Goal: Information Seeking & Learning: Check status

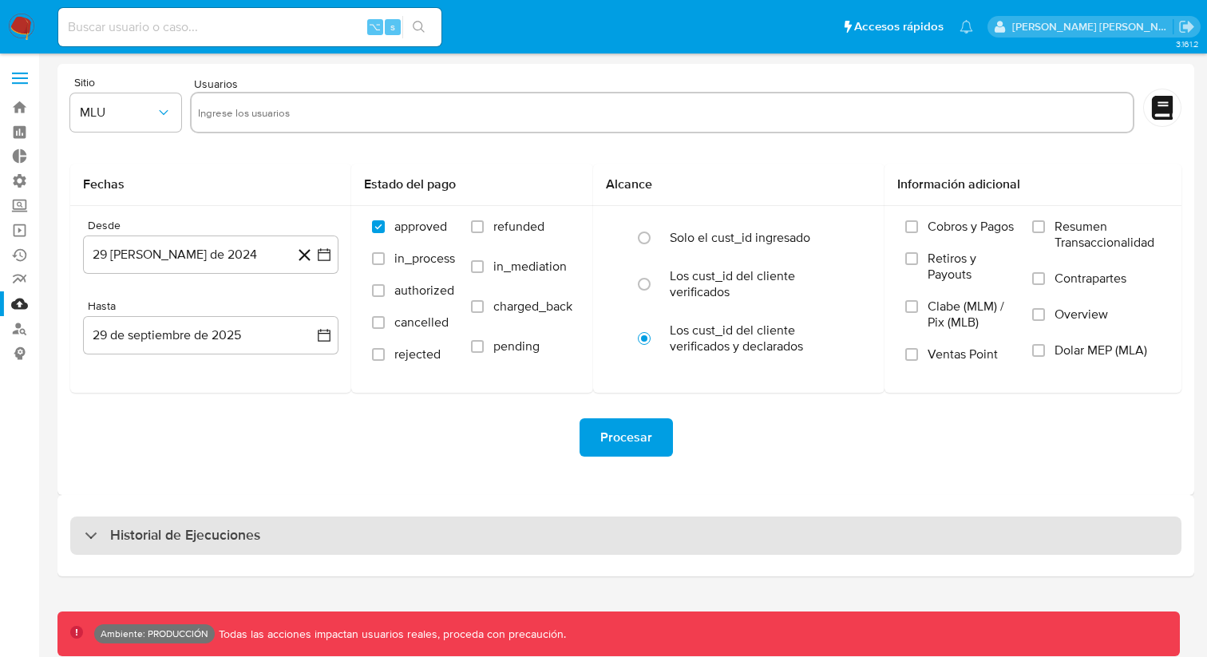
click at [547, 528] on div "Historial de Ejecuciones" at bounding box center [625, 535] width 1111 height 38
select select "10"
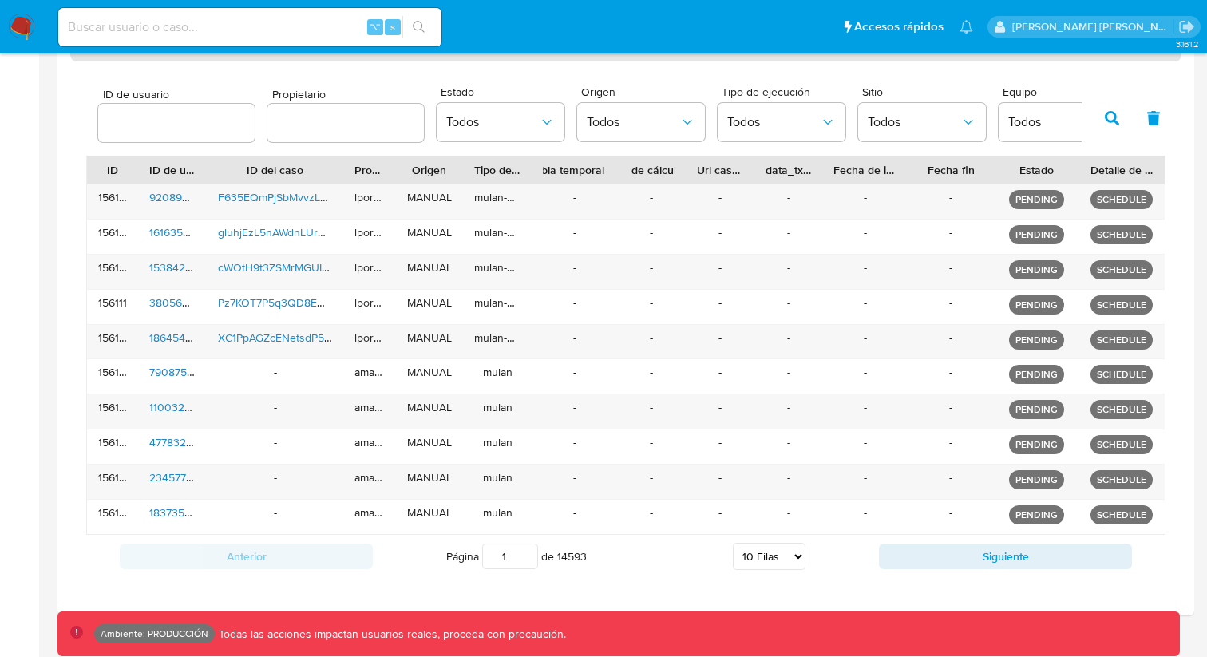
scroll to position [520, 0]
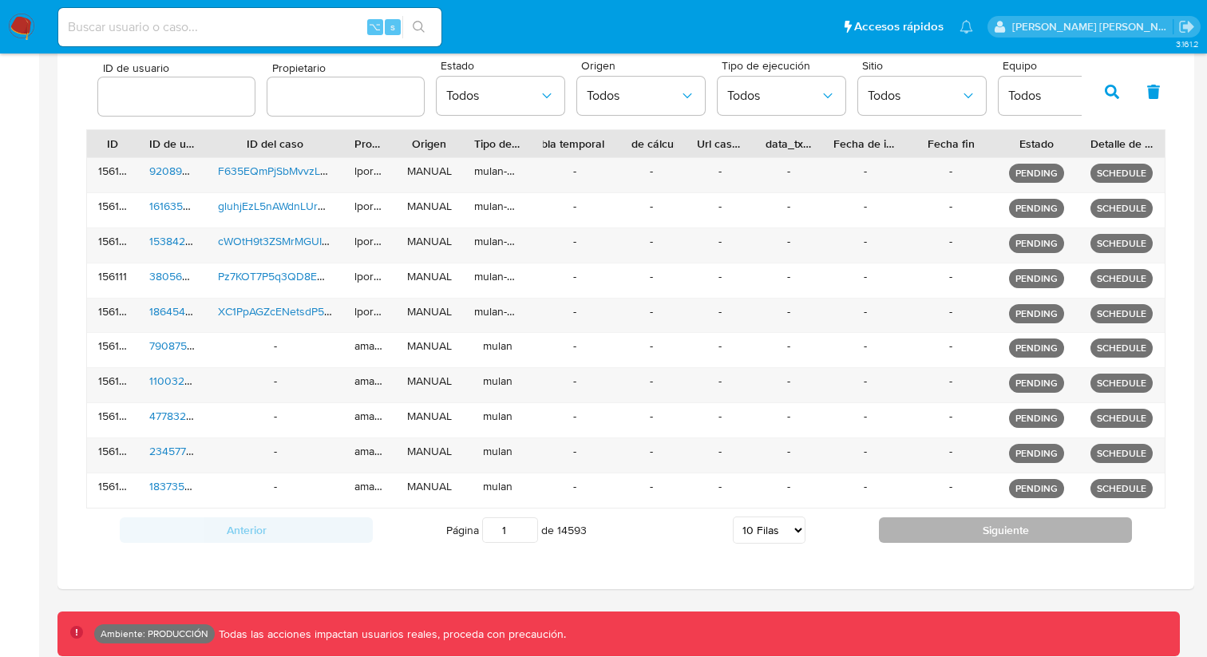
click at [963, 538] on button "Siguiente" at bounding box center [1005, 530] width 253 height 26
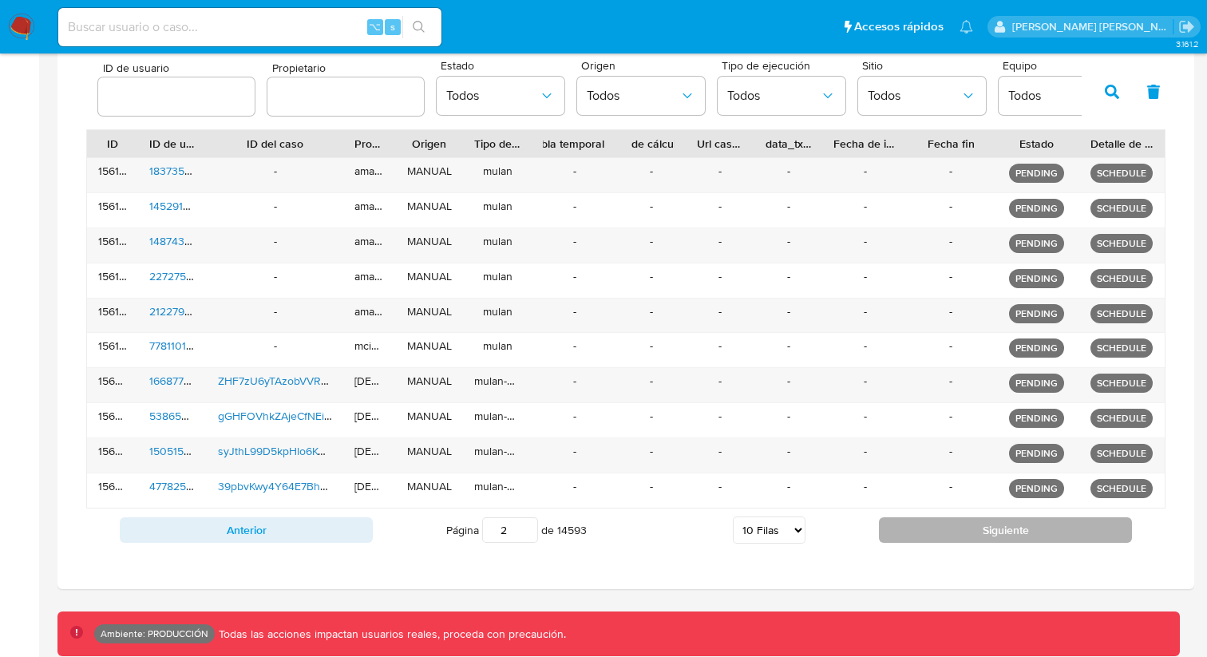
click at [963, 538] on button "Siguiente" at bounding box center [1005, 530] width 253 height 26
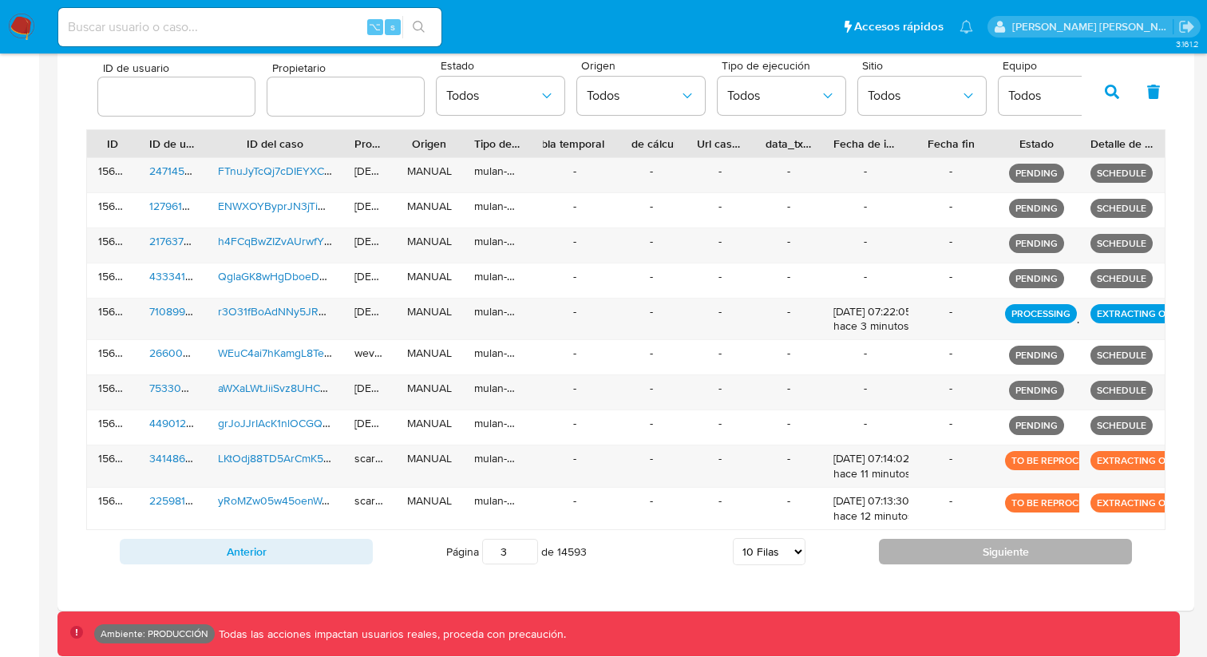
click at [963, 549] on button "Siguiente" at bounding box center [1005, 552] width 253 height 26
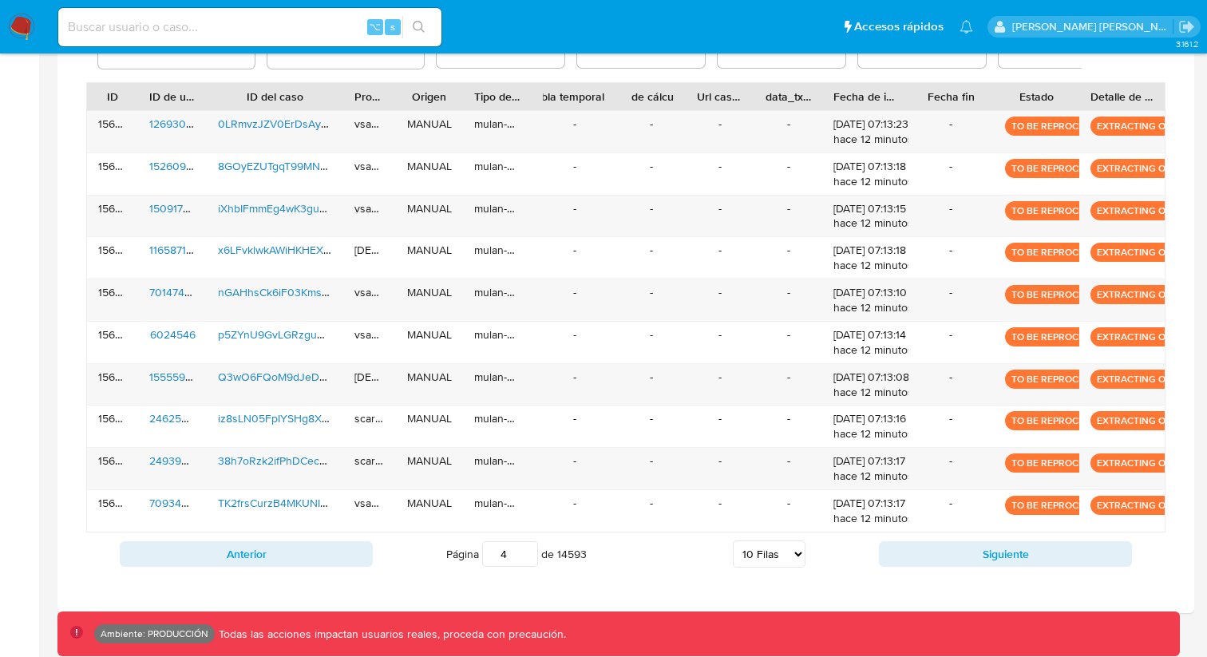
scroll to position [591, 0]
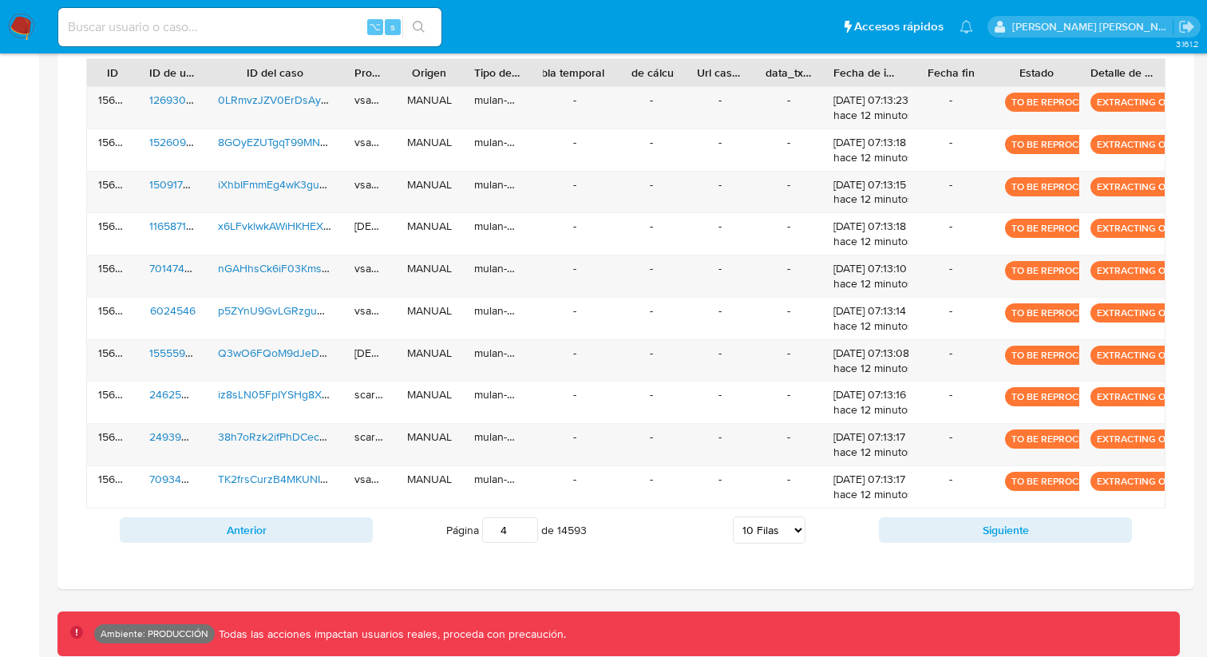
click at [975, 545] on div "Anterior Página 4 de 14593 5 [PERSON_NAME] 10 [PERSON_NAME] 20 [PERSON_NAME] 25…" at bounding box center [625, 529] width 1079 height 43
click at [975, 532] on button "Siguiente" at bounding box center [1005, 530] width 253 height 26
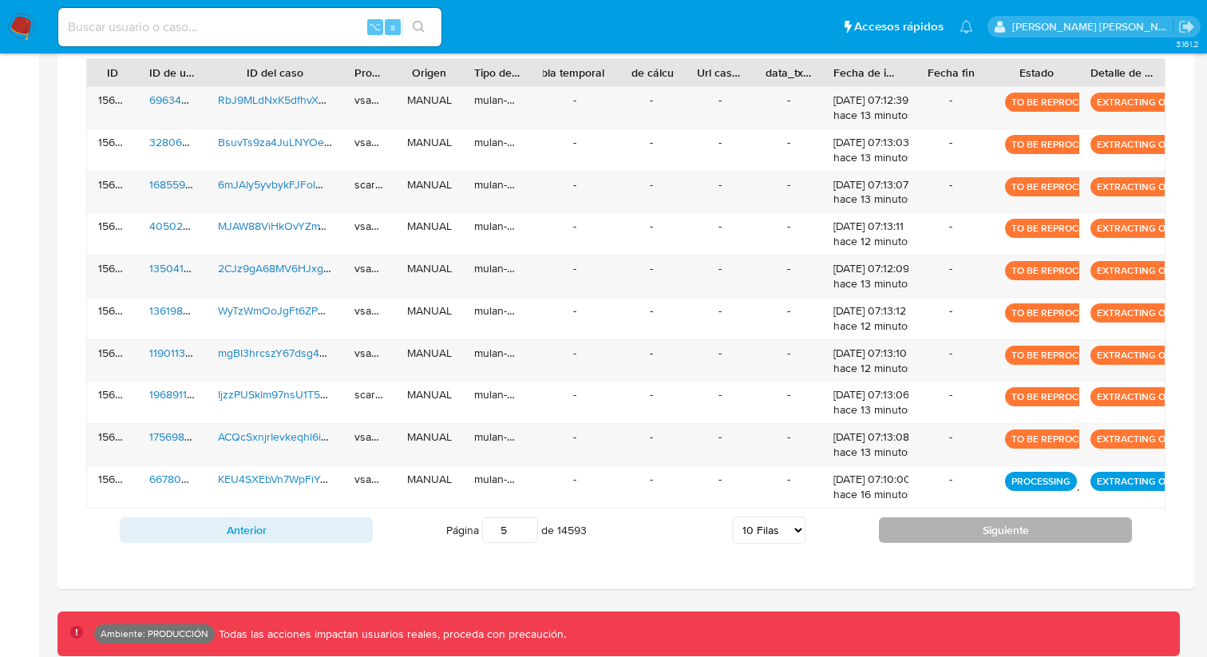
click at [974, 533] on button "Siguiente" at bounding box center [1005, 530] width 253 height 26
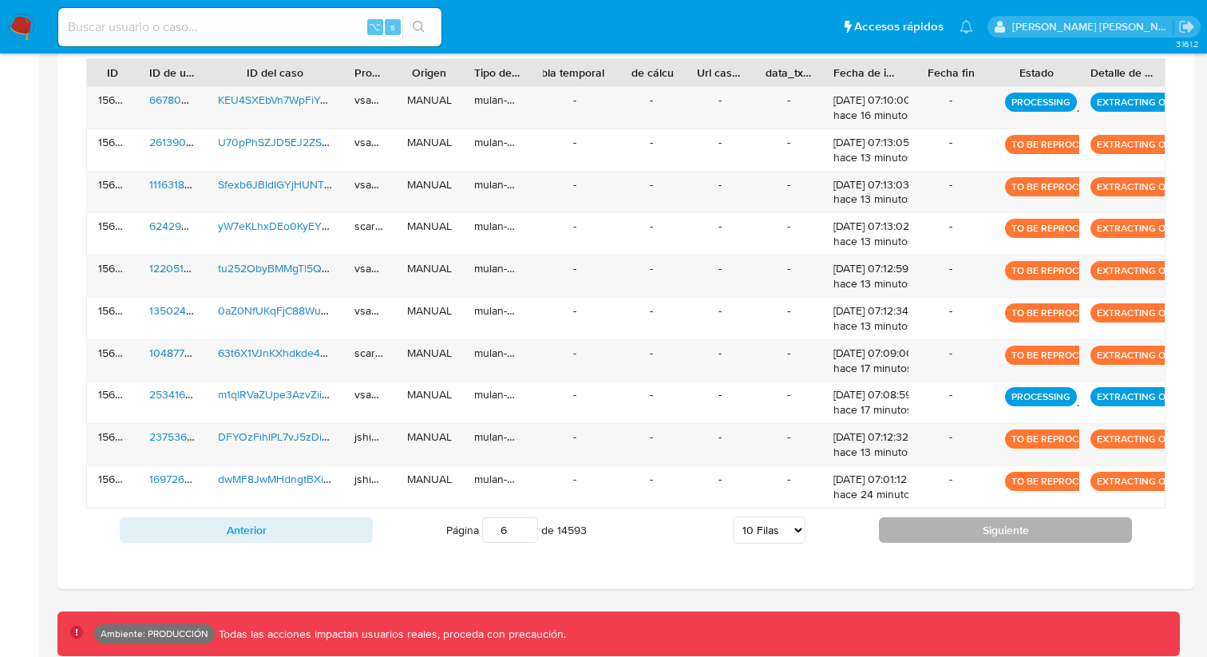
click at [974, 533] on button "Siguiente" at bounding box center [1005, 530] width 253 height 26
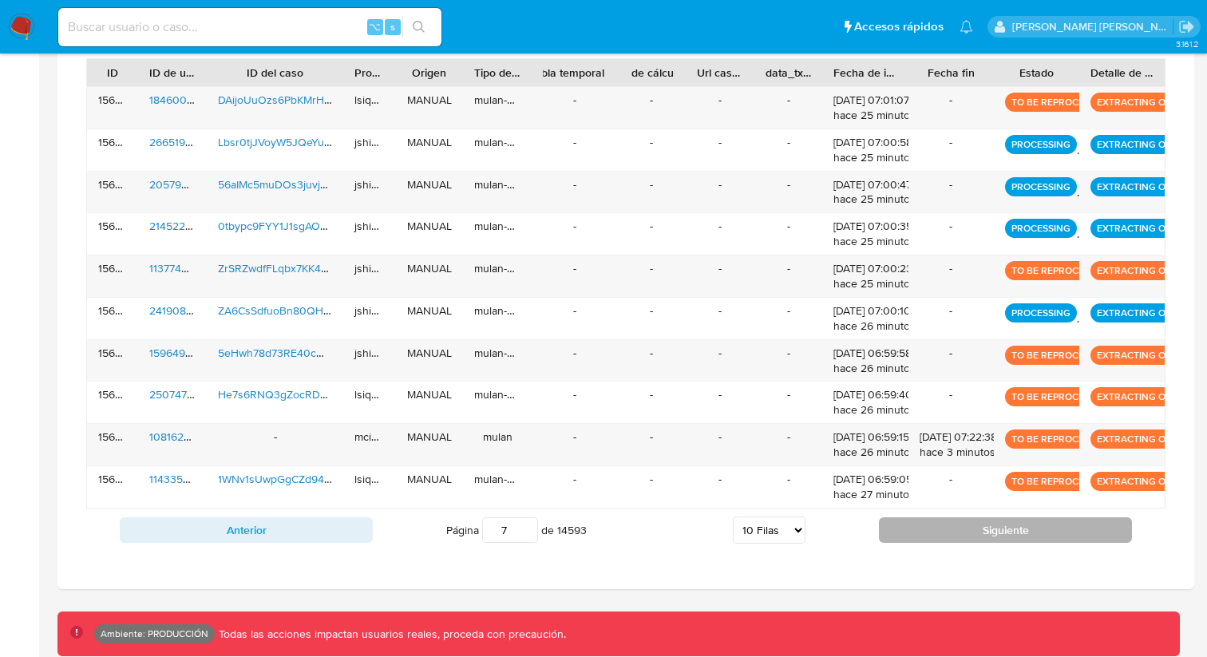
click at [974, 533] on button "Siguiente" at bounding box center [1005, 530] width 253 height 26
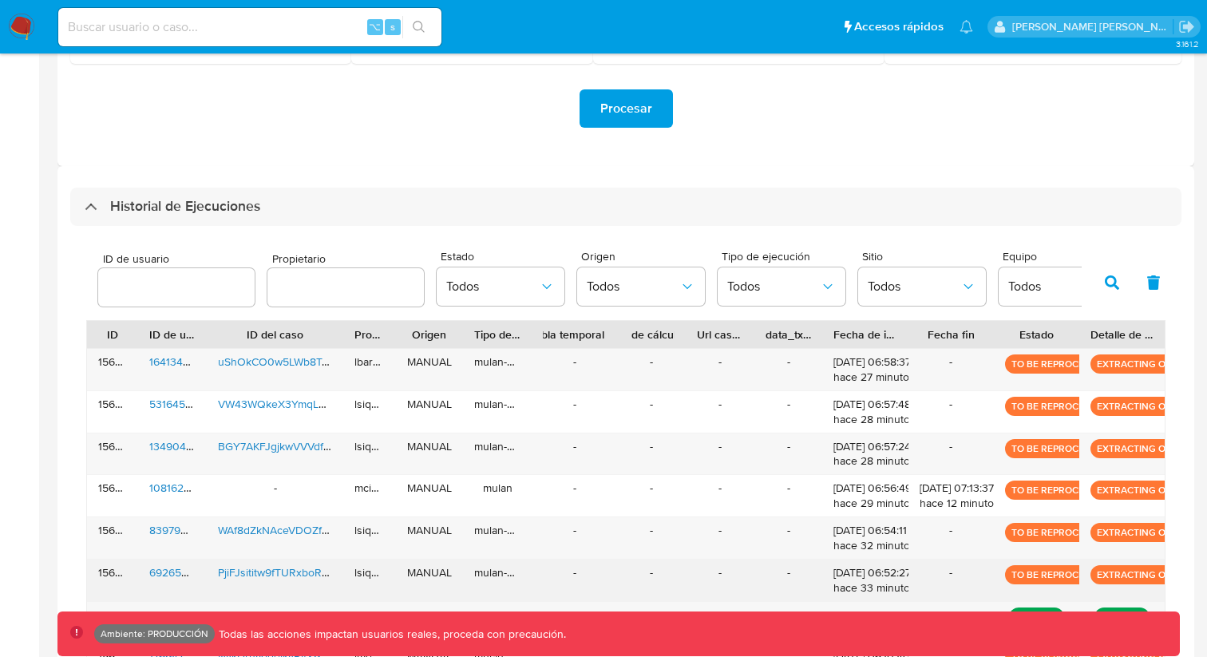
scroll to position [316, 0]
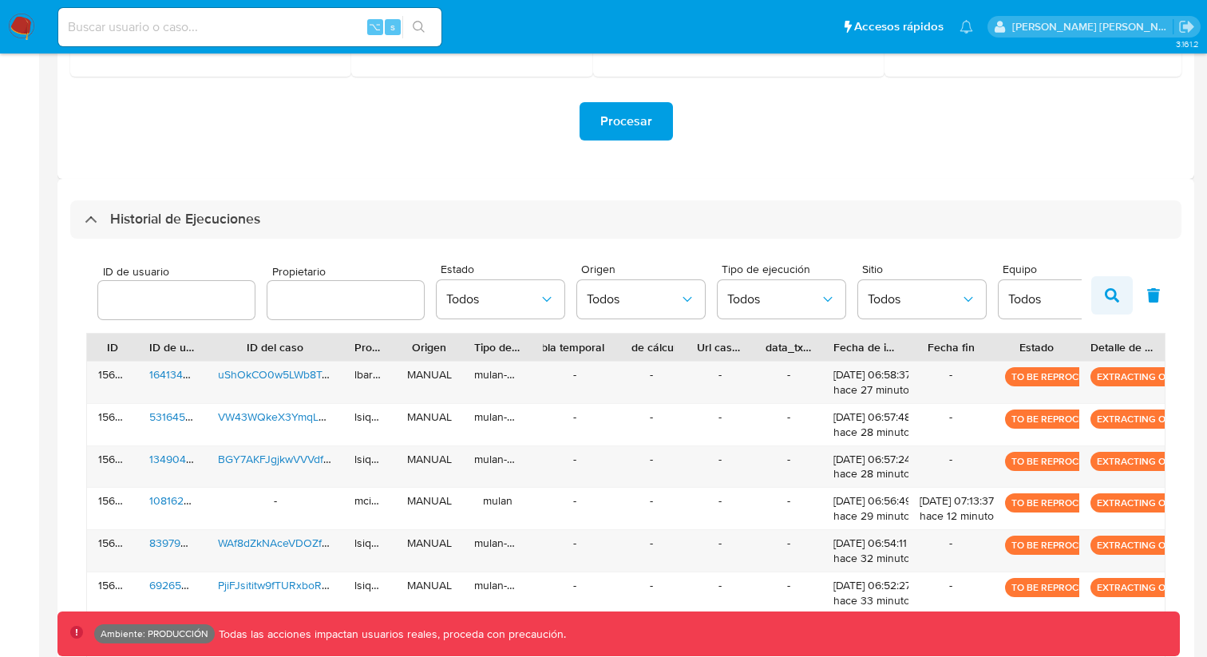
click at [1111, 300] on icon "button" at bounding box center [1112, 295] width 14 height 14
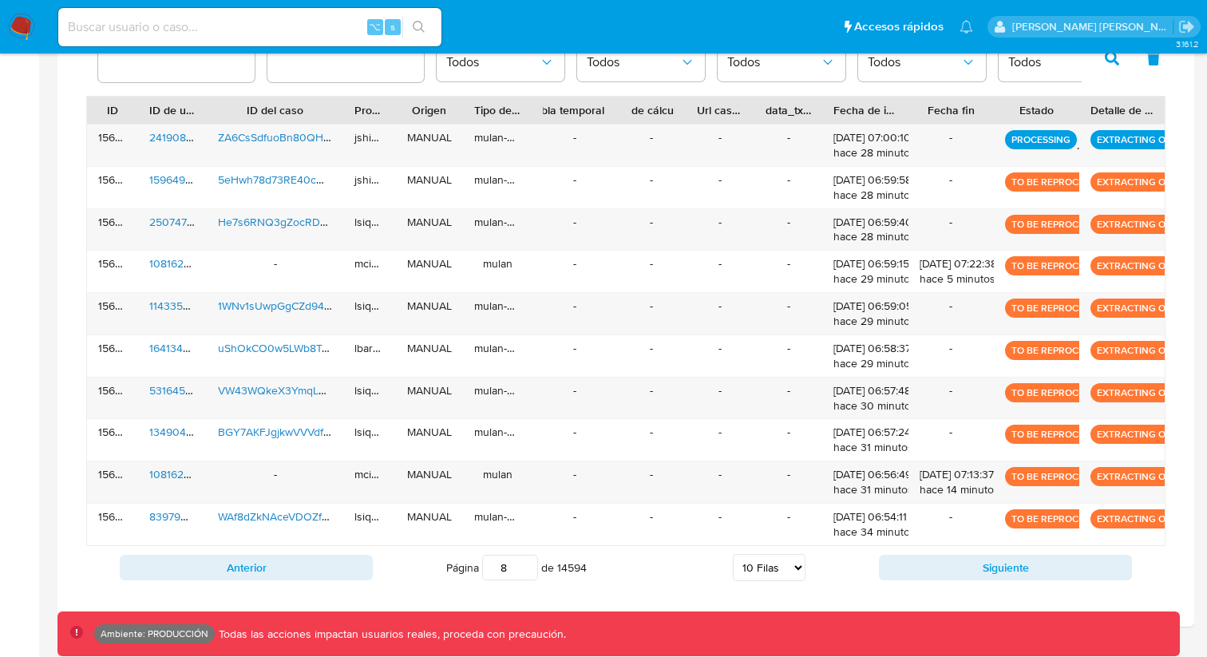
scroll to position [591, 0]
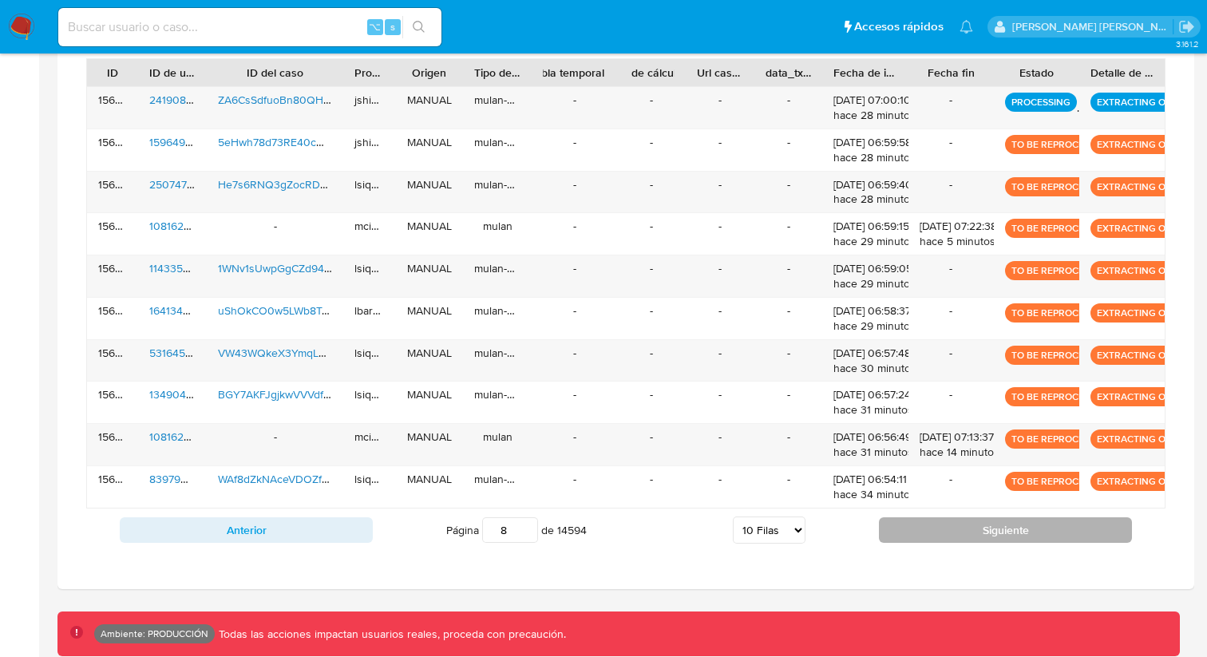
click at [974, 528] on button "Siguiente" at bounding box center [1005, 530] width 253 height 26
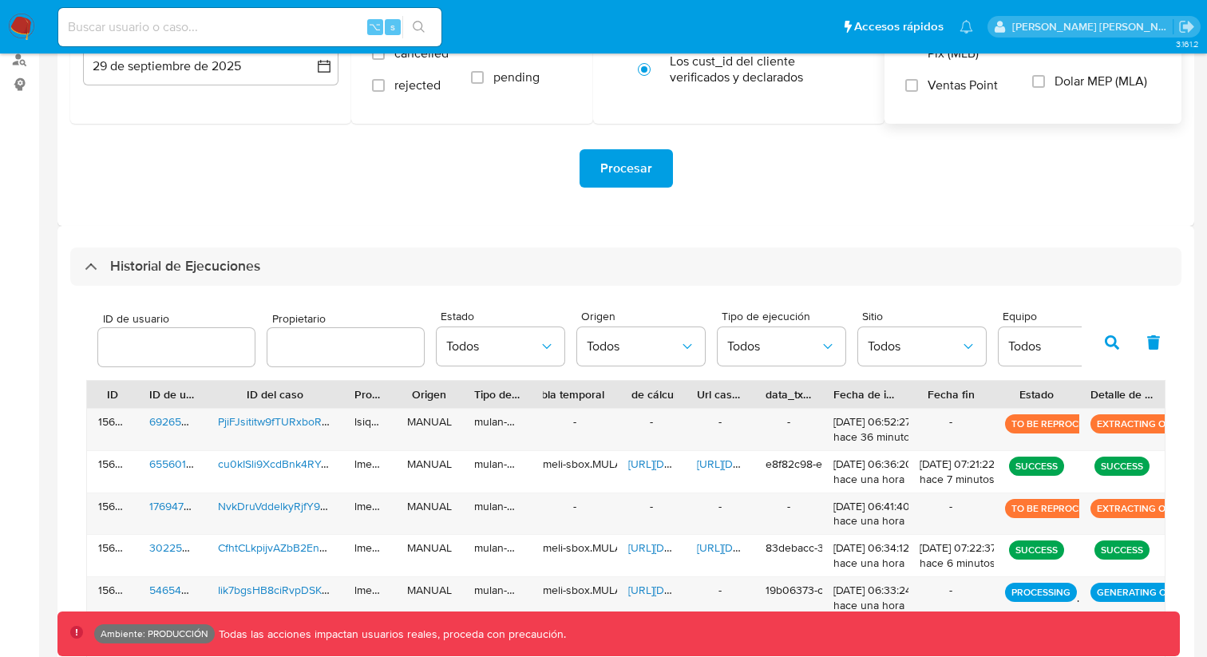
scroll to position [243, 0]
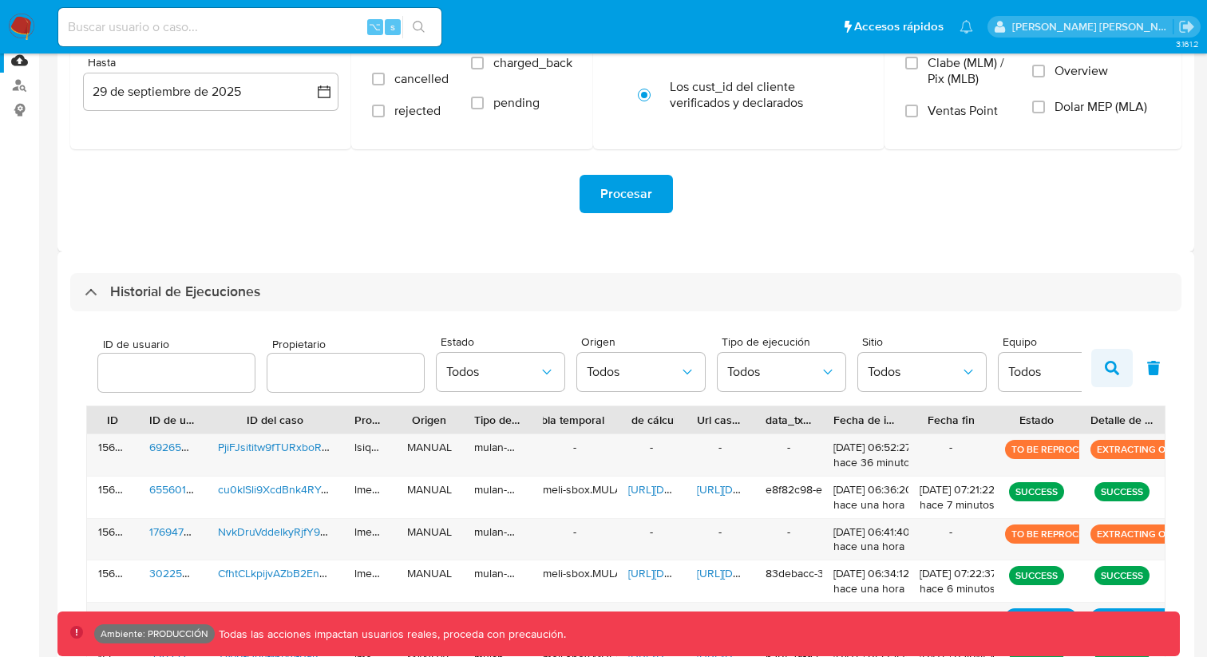
click at [1106, 376] on button "button" at bounding box center [1112, 368] width 42 height 38
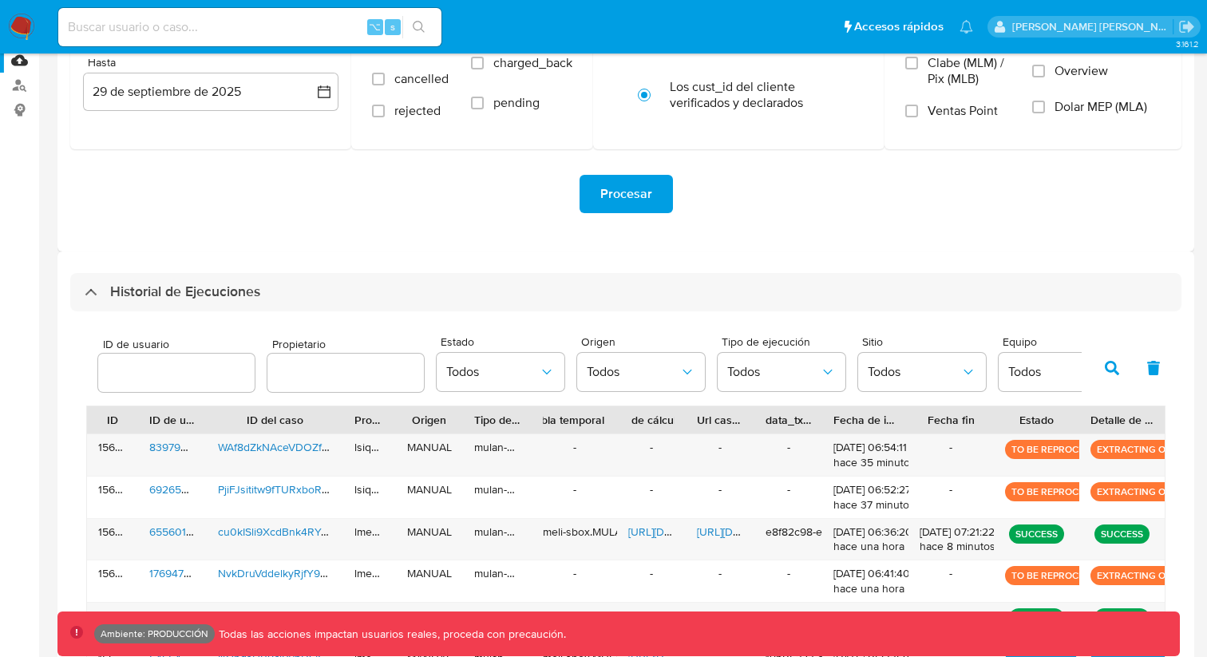
click at [1113, 367] on icon "button" at bounding box center [1112, 368] width 14 height 14
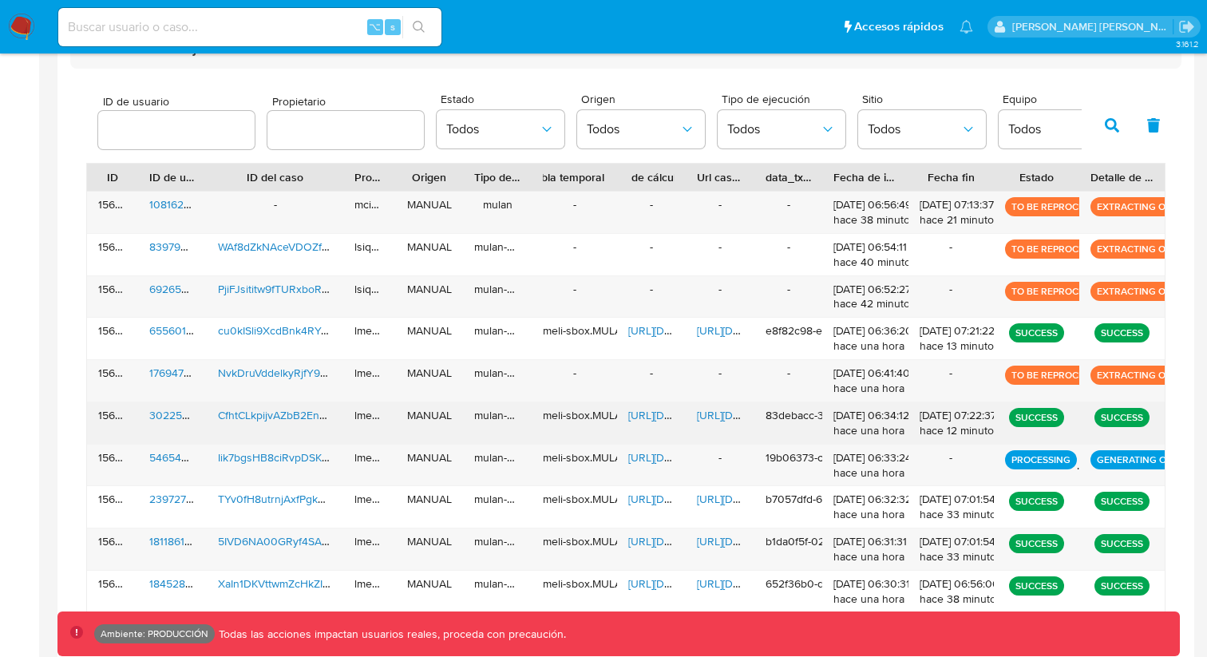
scroll to position [475, 0]
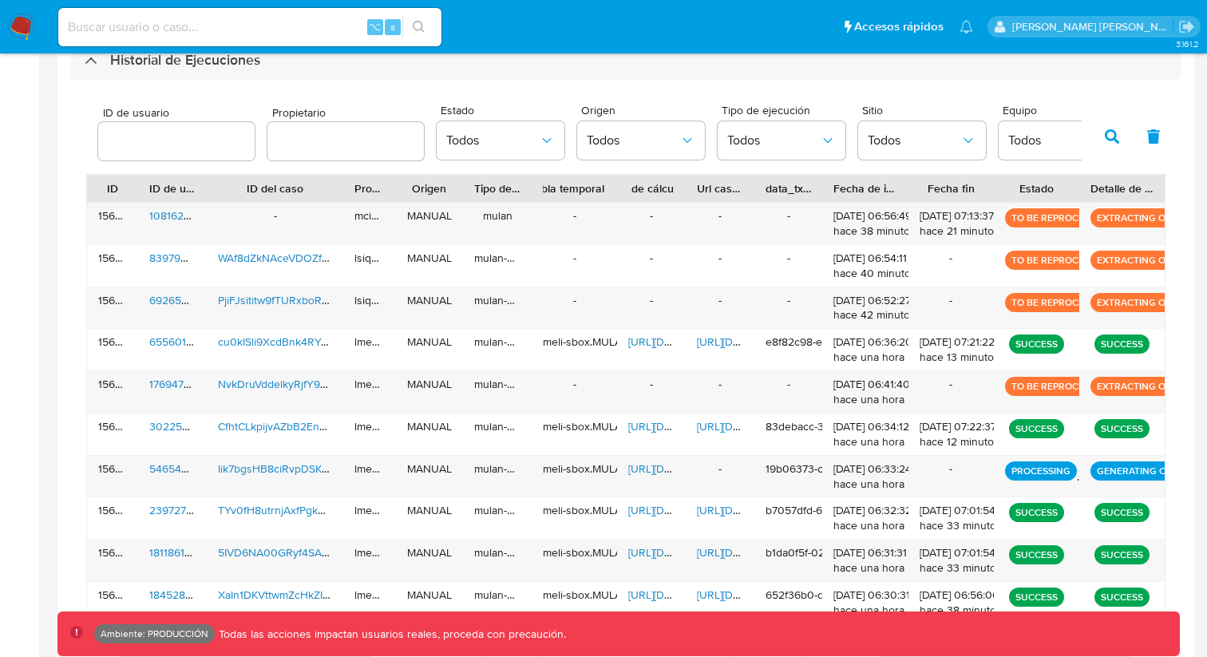
click at [1110, 137] on icon "button" at bounding box center [1112, 136] width 14 height 14
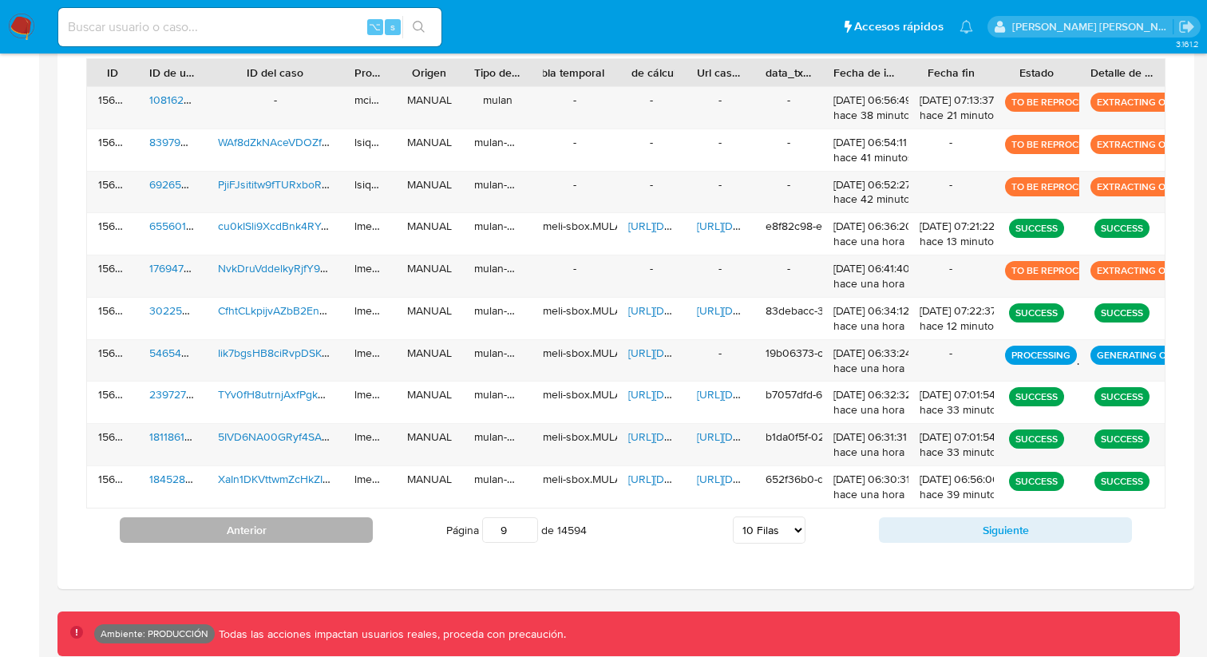
click at [292, 535] on button "Anterior" at bounding box center [246, 530] width 253 height 26
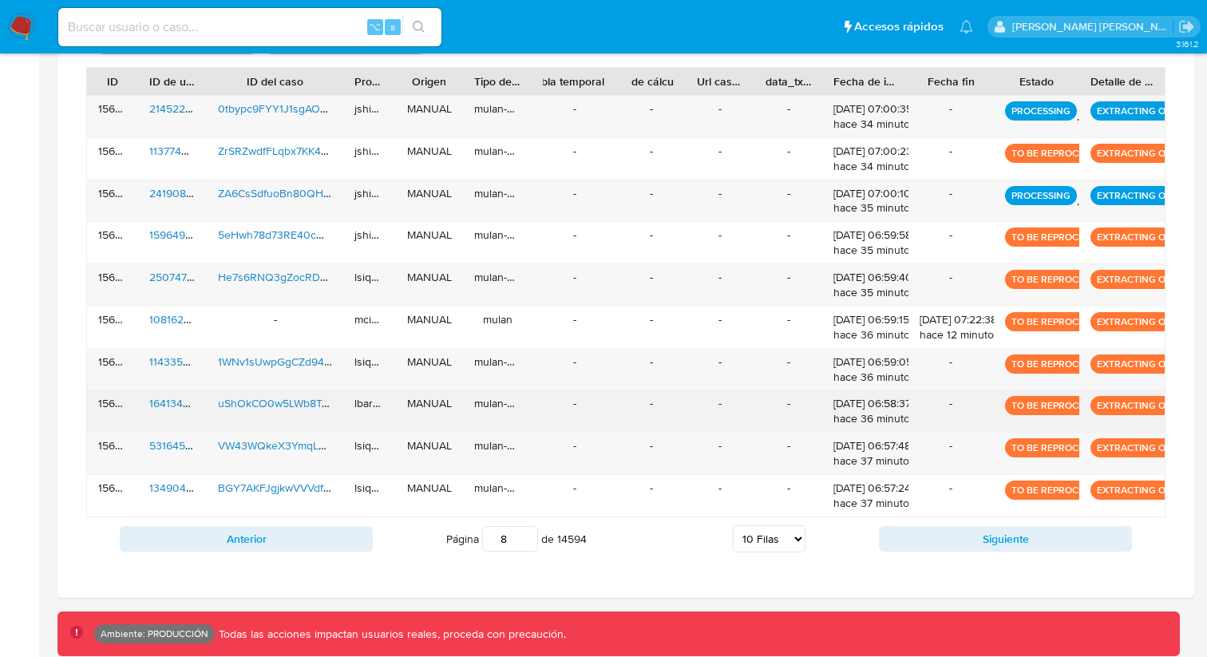
scroll to position [584, 0]
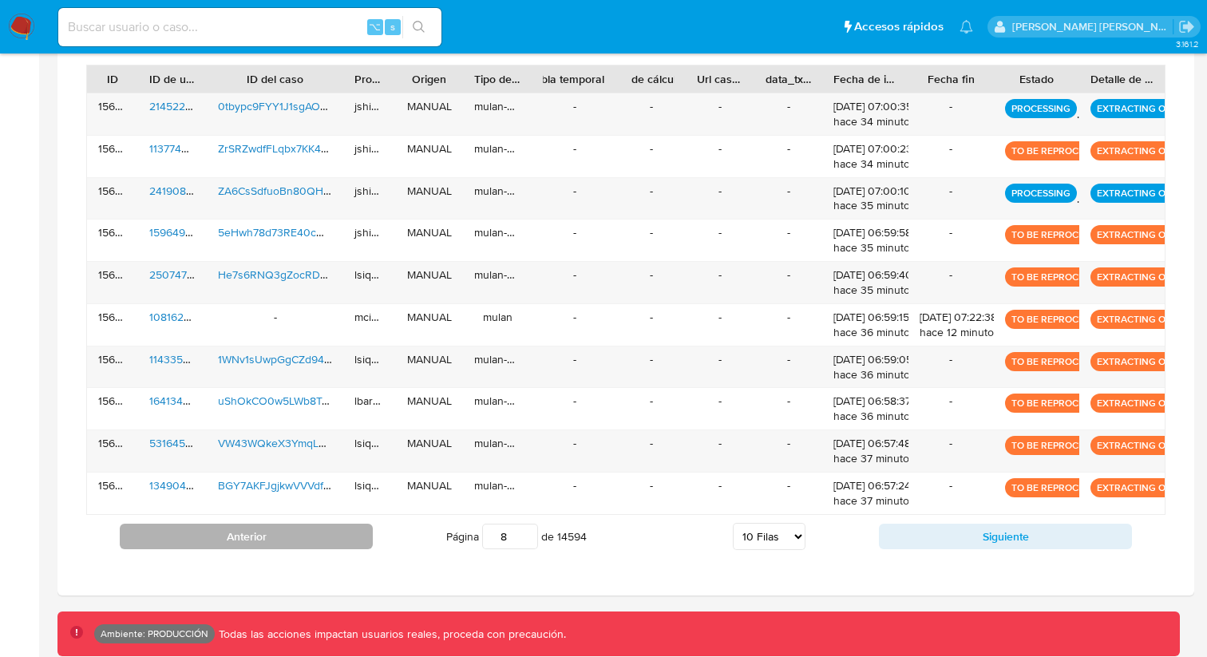
click at [359, 539] on button "Anterior" at bounding box center [246, 537] width 253 height 26
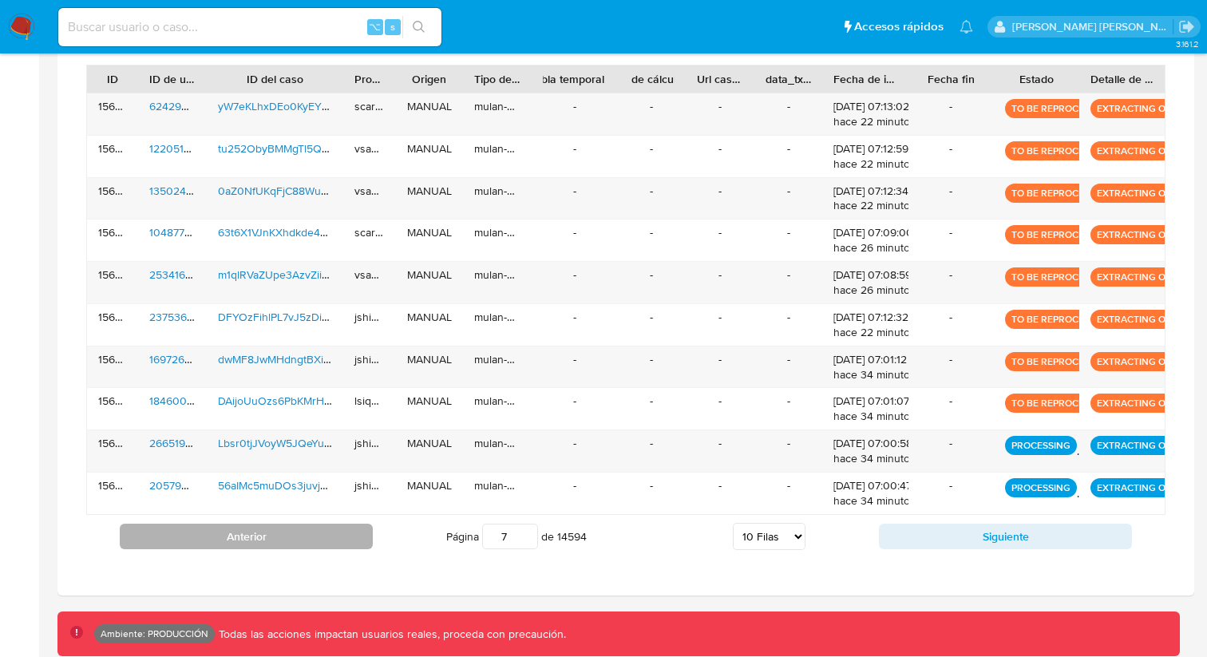
click at [359, 539] on button "Anterior" at bounding box center [246, 537] width 253 height 26
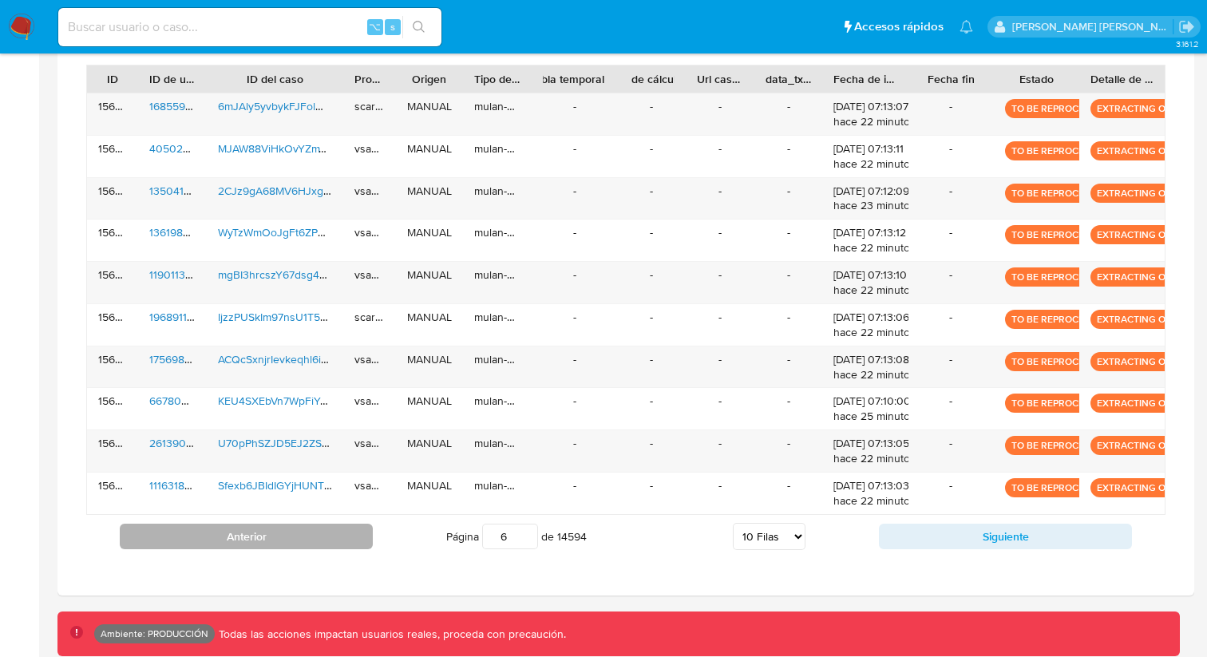
click at [359, 539] on button "Anterior" at bounding box center [246, 537] width 253 height 26
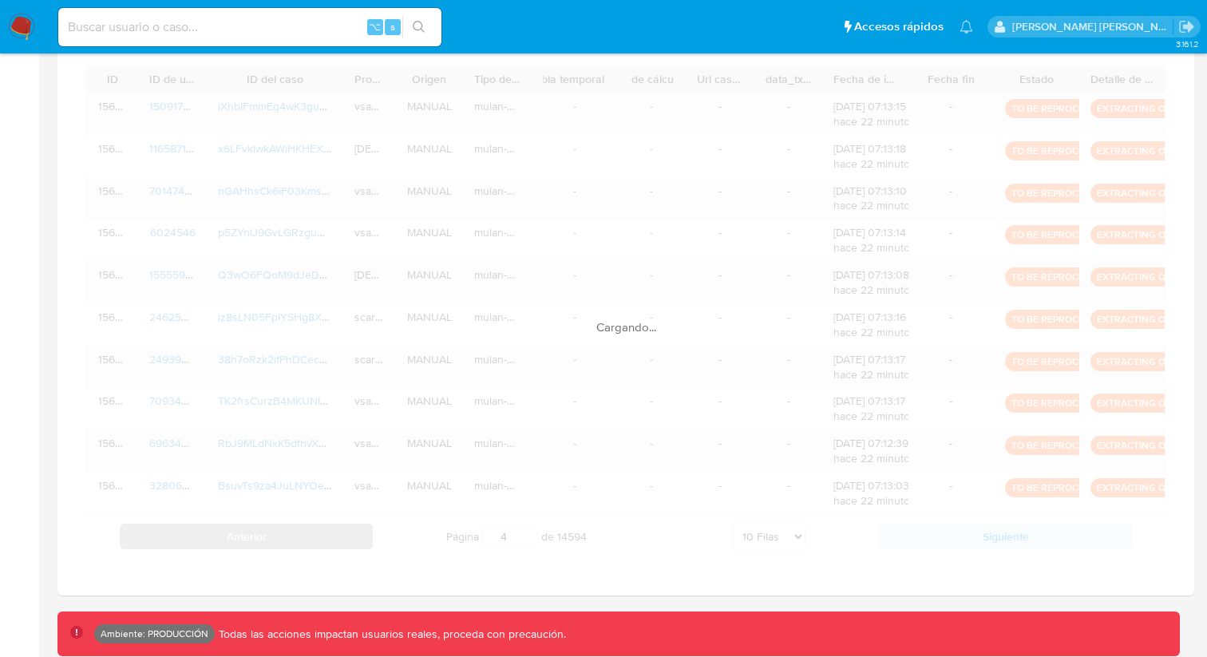
scroll to position [563, 0]
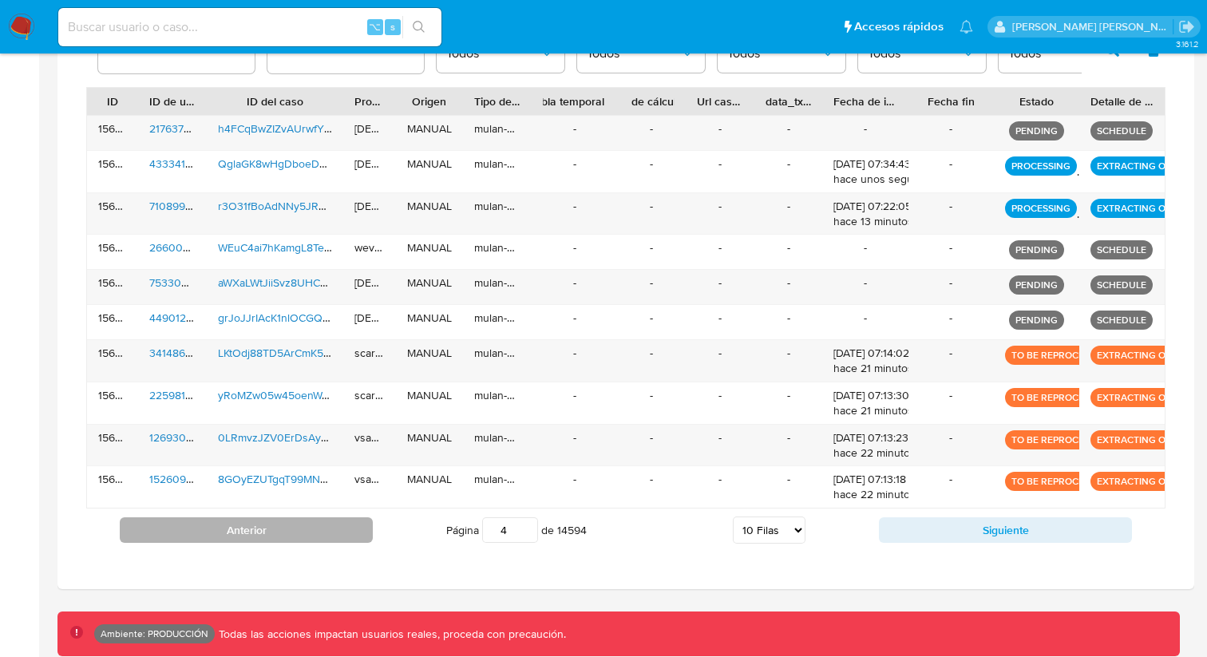
click at [346, 537] on button "Anterior" at bounding box center [246, 530] width 253 height 26
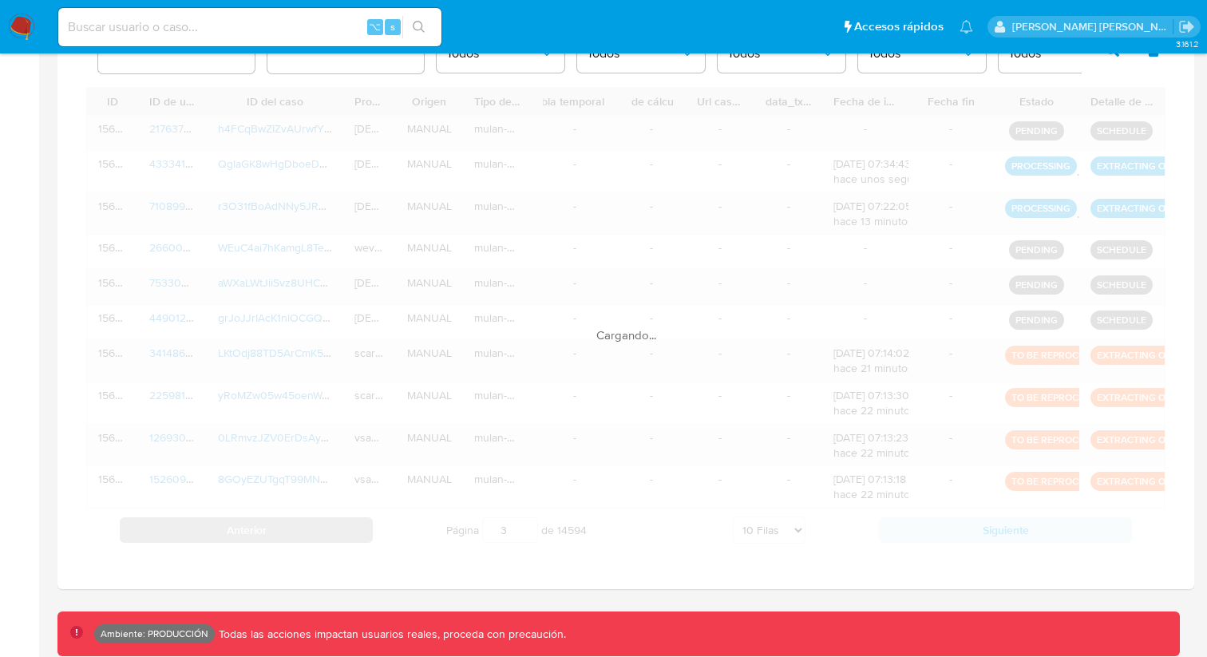
scroll to position [520, 0]
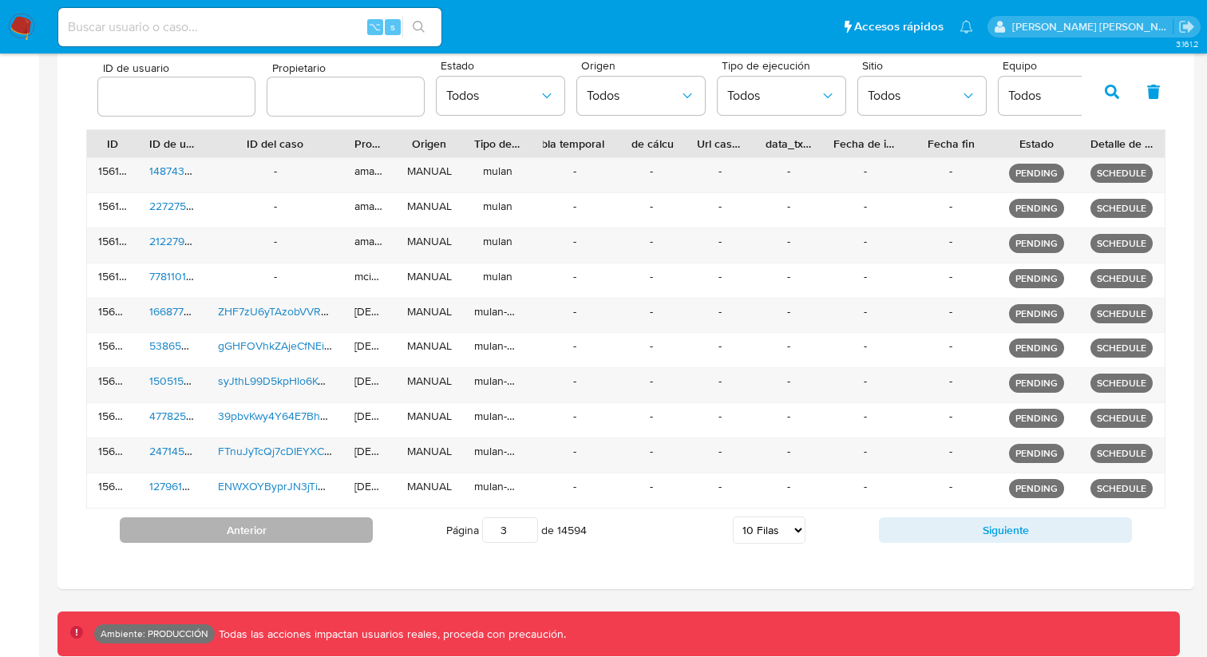
click at [346, 537] on button "Anterior" at bounding box center [246, 530] width 253 height 26
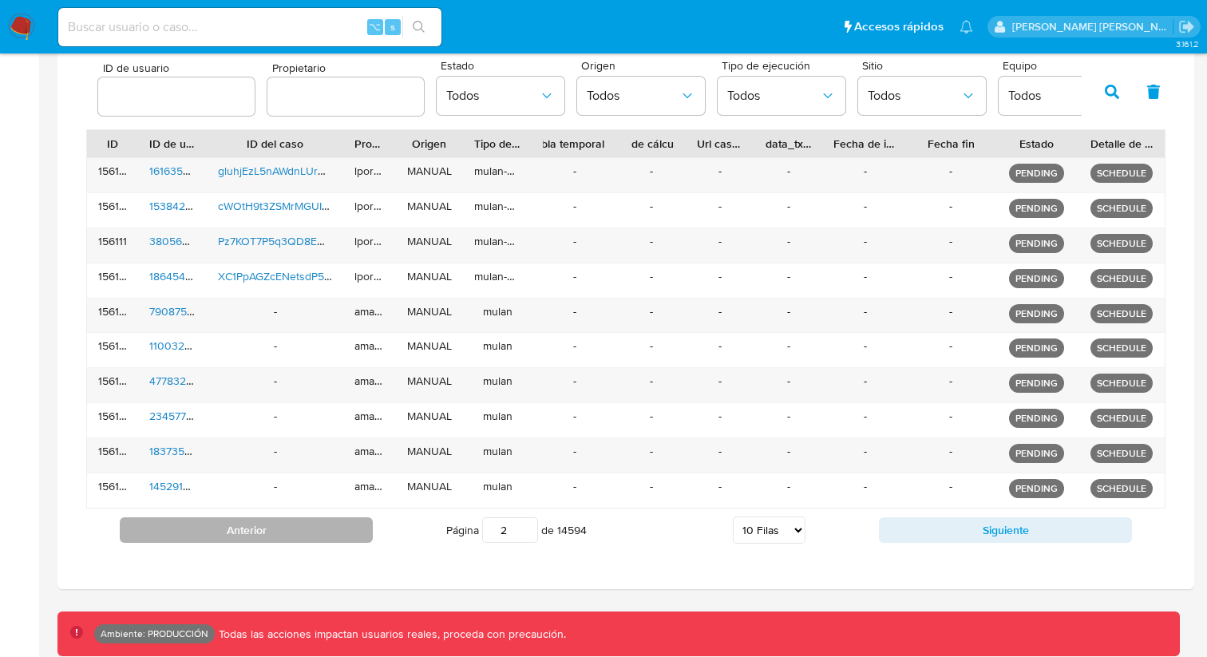
click at [346, 537] on button "Anterior" at bounding box center [246, 530] width 253 height 26
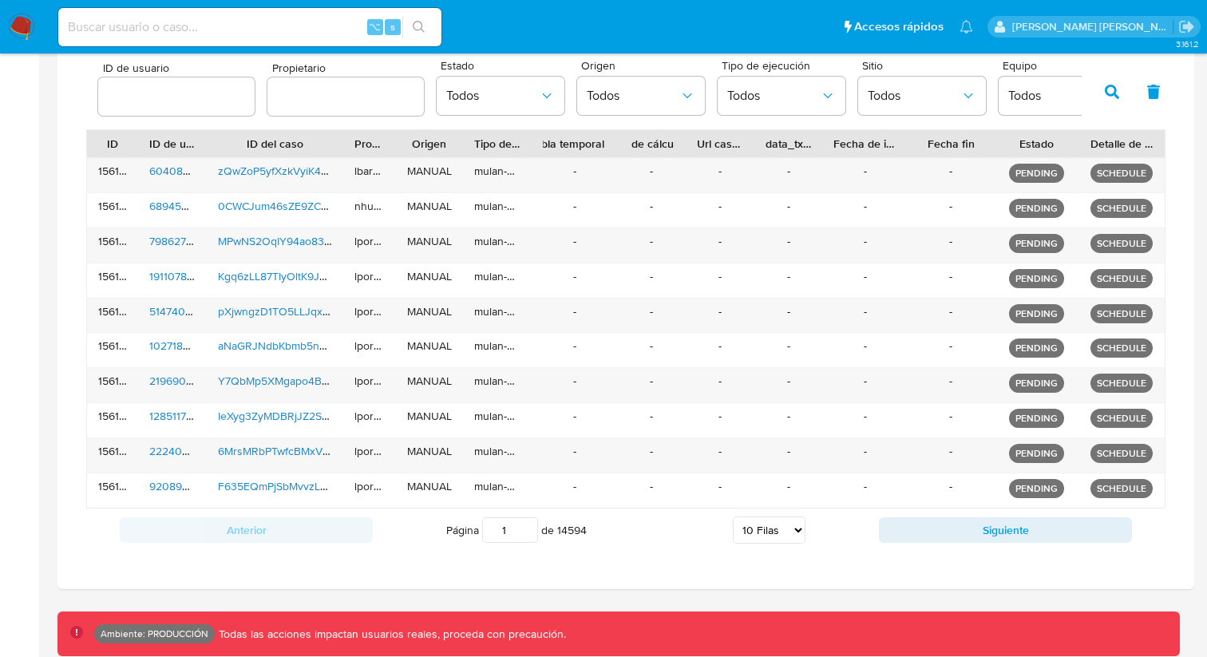
click at [1103, 93] on button "button" at bounding box center [1112, 92] width 42 height 38
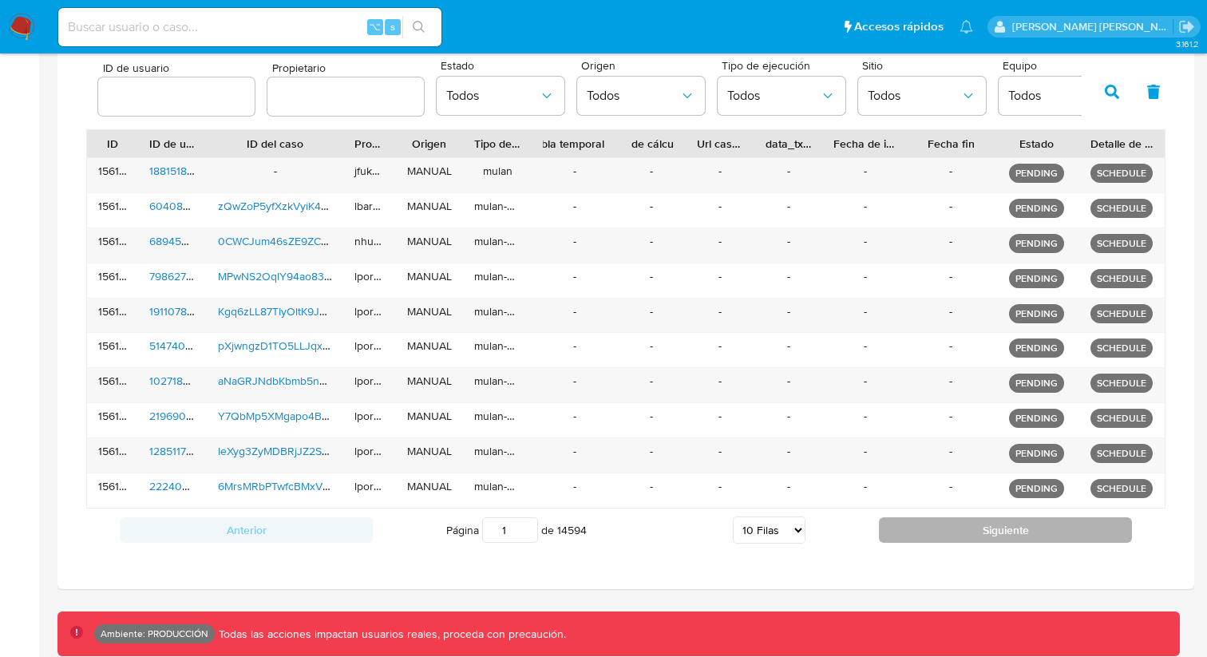
click at [989, 525] on button "Siguiente" at bounding box center [1005, 530] width 253 height 26
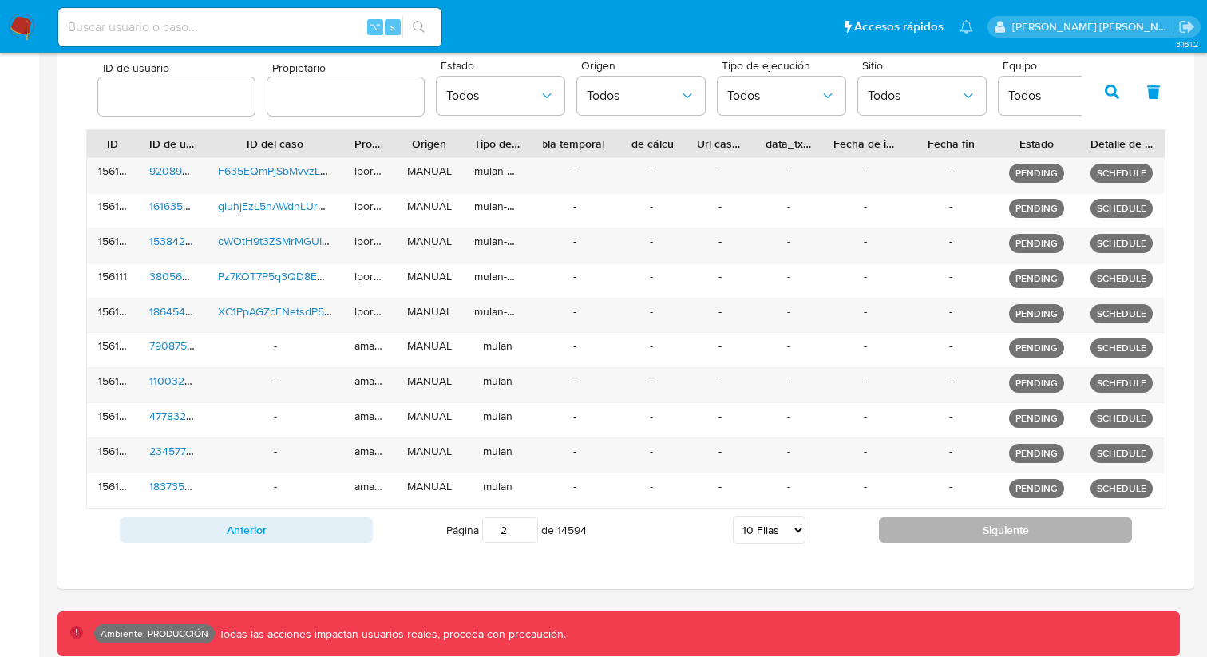
click at [989, 525] on button "Siguiente" at bounding box center [1005, 530] width 253 height 26
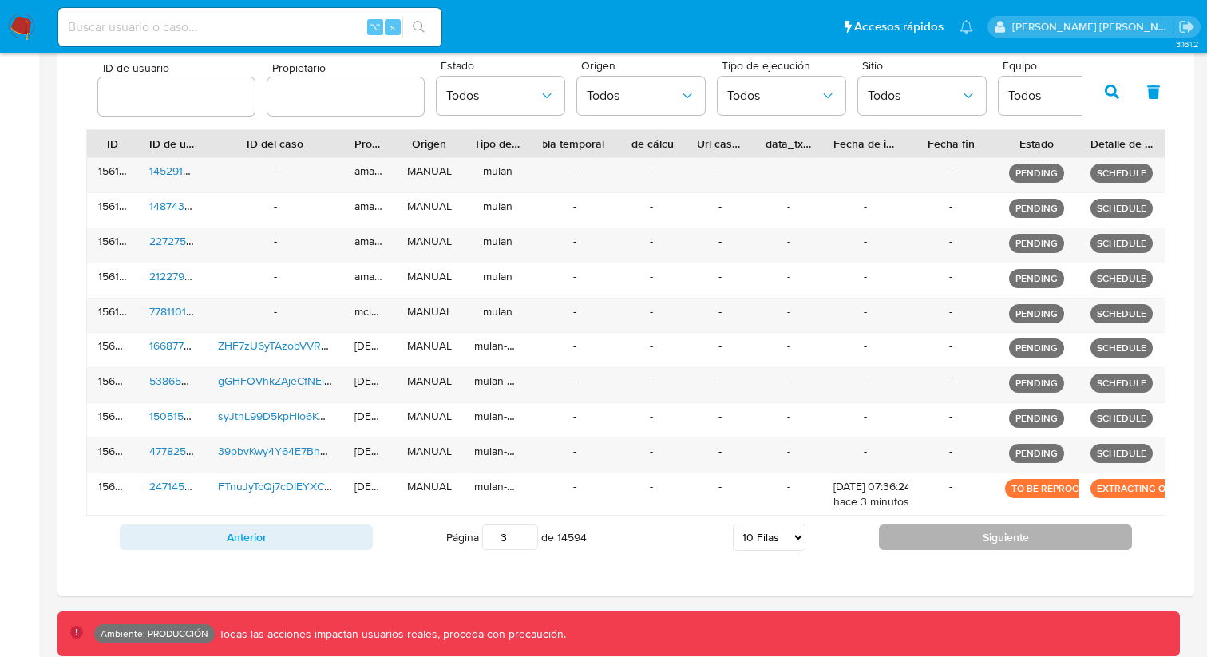
click at [989, 525] on button "Siguiente" at bounding box center [1005, 537] width 253 height 26
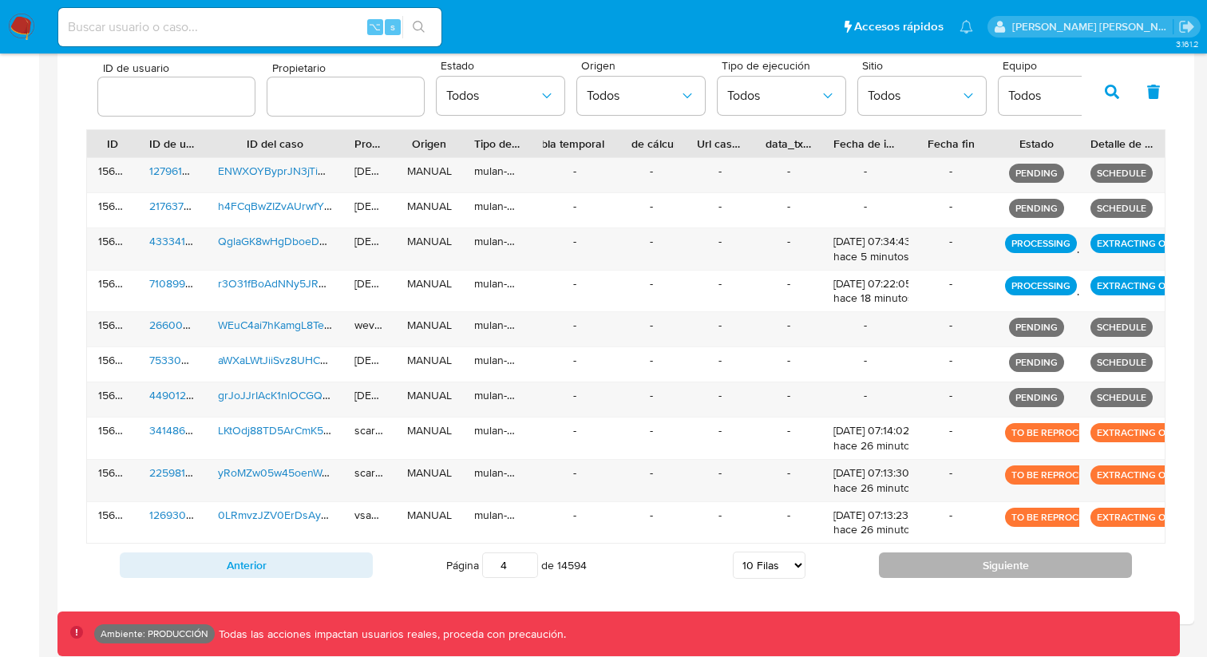
click at [967, 575] on button "Siguiente" at bounding box center [1005, 565] width 253 height 26
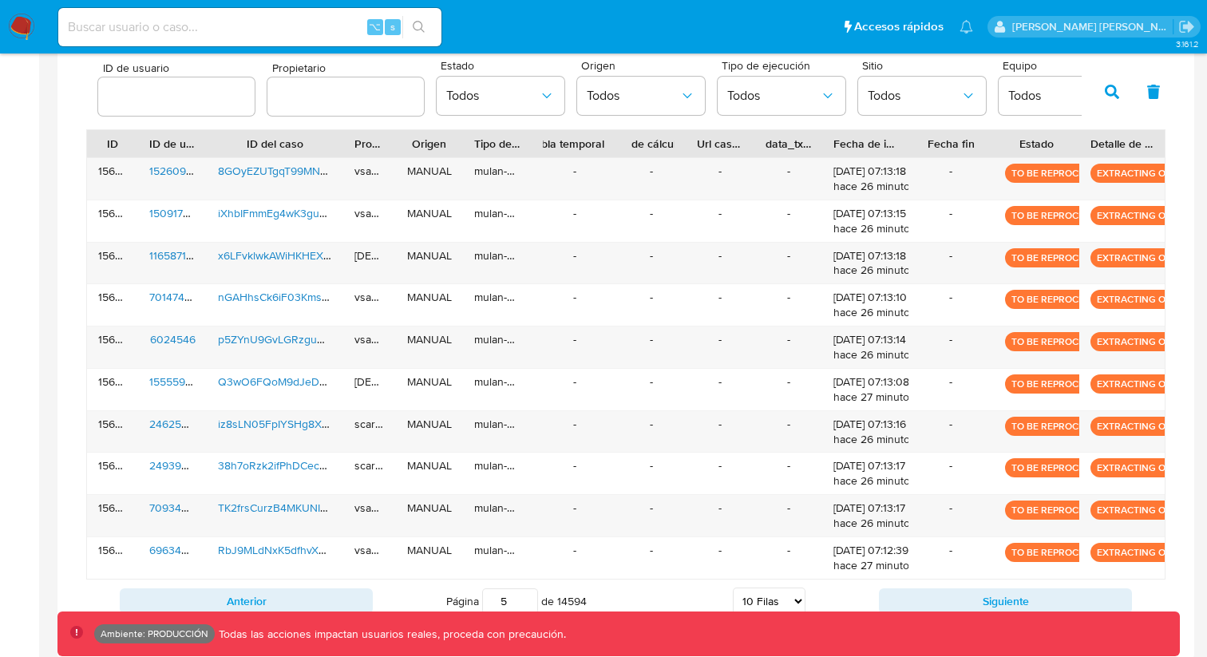
scroll to position [520, 0]
click at [1109, 85] on icon "button" at bounding box center [1112, 91] width 14 height 14
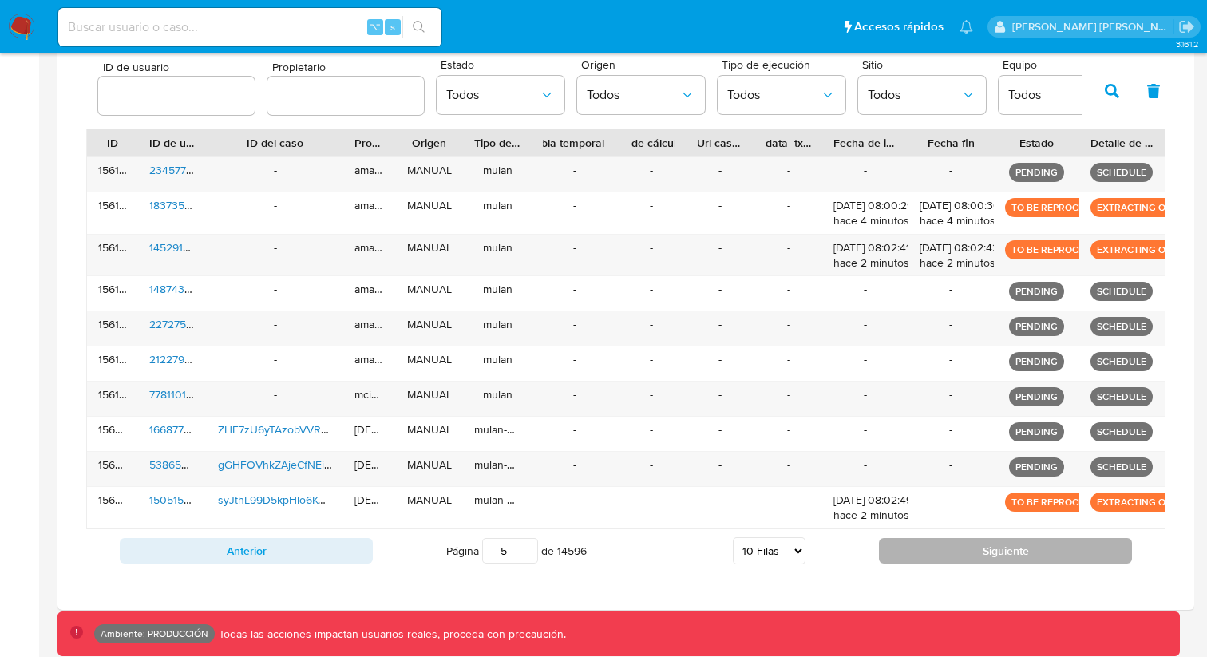
click at [986, 557] on button "Siguiente" at bounding box center [1005, 551] width 253 height 26
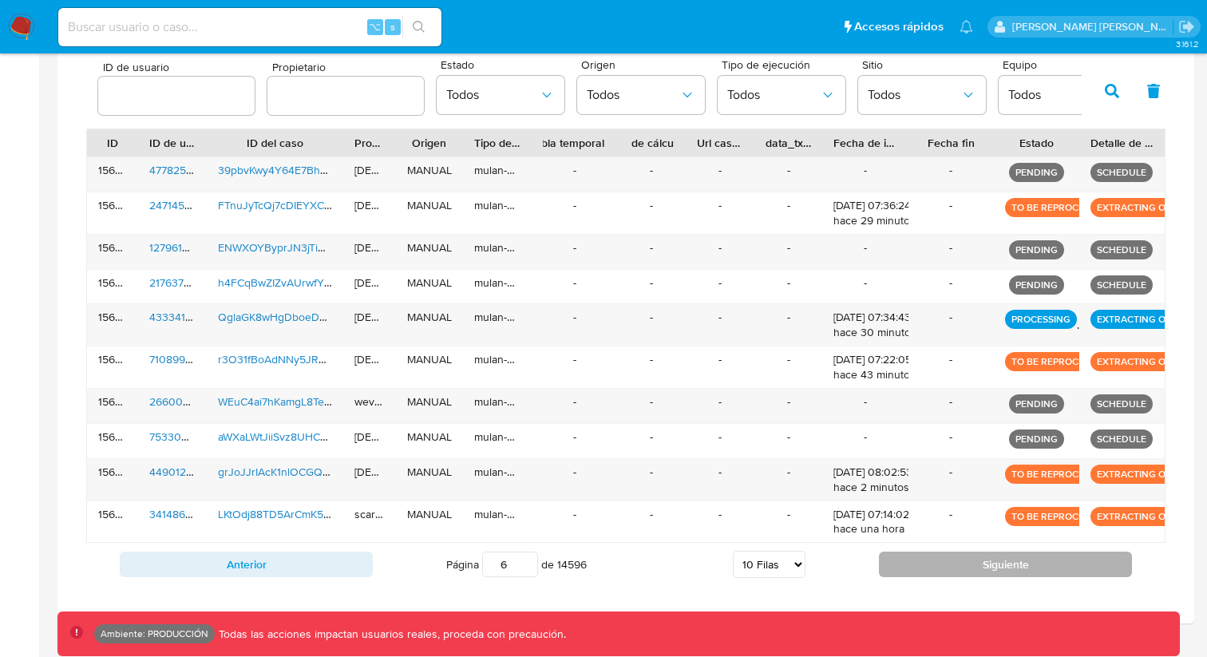
click at [986, 557] on button "Siguiente" at bounding box center [1005, 565] width 253 height 26
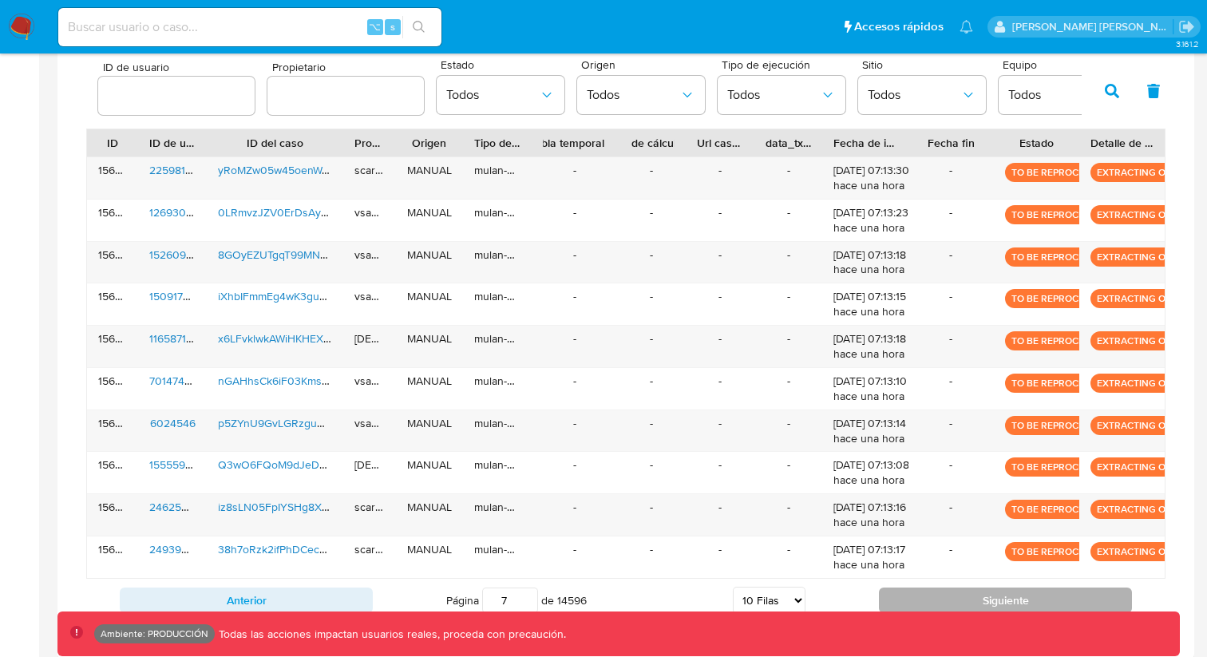
click at [961, 597] on button "Siguiente" at bounding box center [1005, 600] width 253 height 26
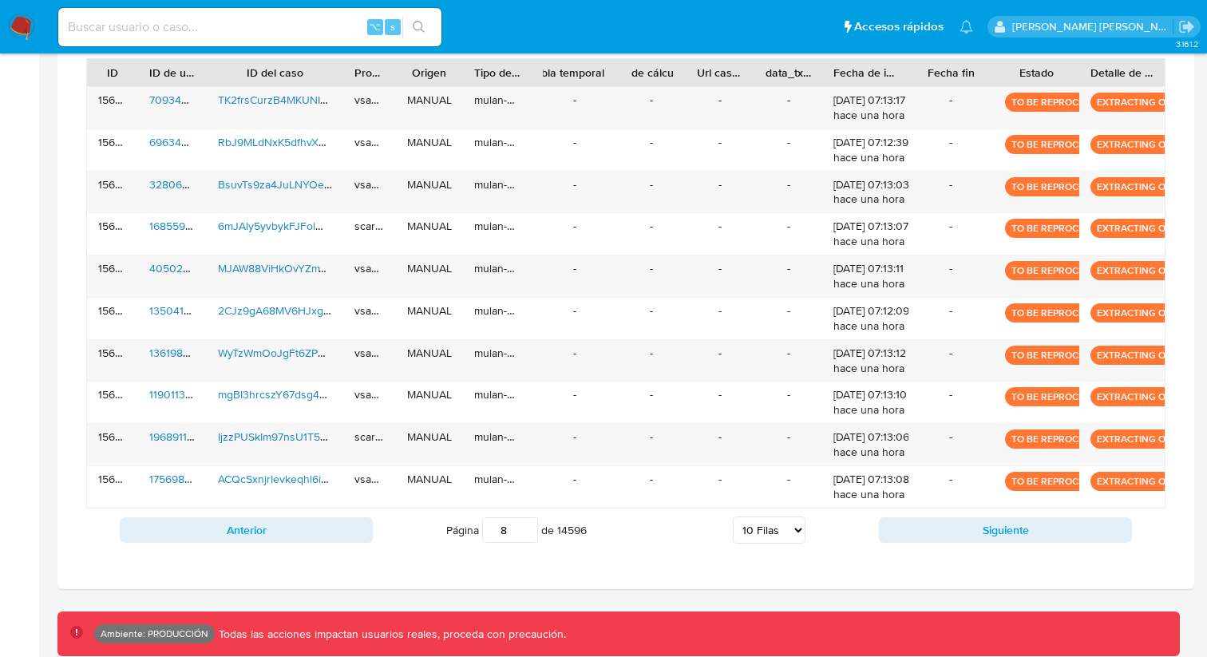
scroll to position [591, 0]
click at [956, 512] on div "Anterior Página 8 de 14596 5 [PERSON_NAME] 10 [PERSON_NAME] 20 [PERSON_NAME] 25…" at bounding box center [625, 529] width 1079 height 43
click at [955, 529] on button "Siguiente" at bounding box center [1005, 530] width 253 height 26
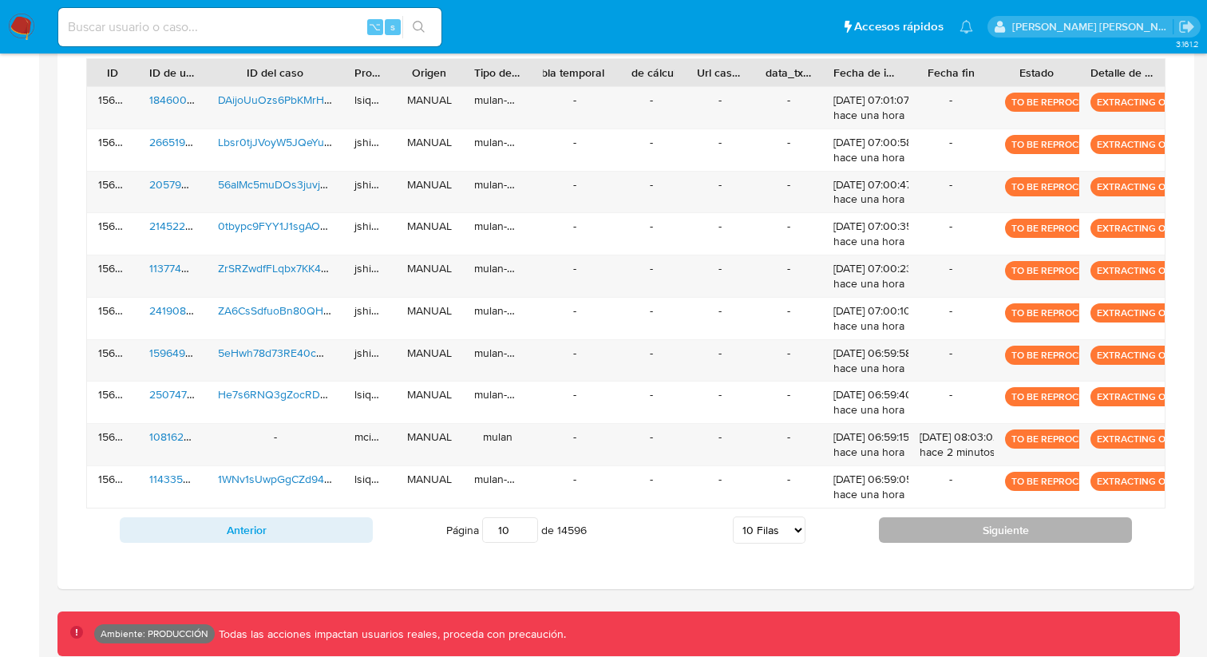
click at [955, 529] on button "Siguiente" at bounding box center [1005, 530] width 253 height 26
type input "11"
